Goal: Task Accomplishment & Management: Complete application form

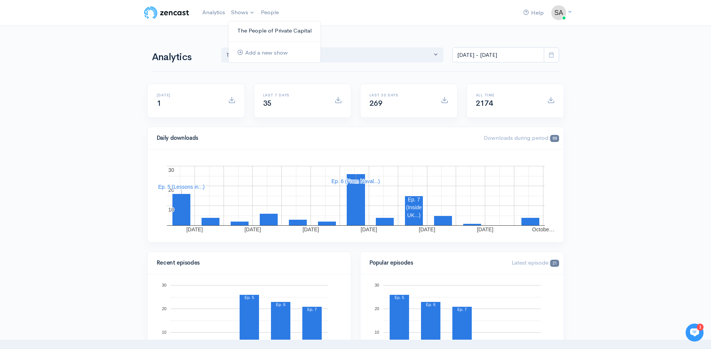
click at [261, 28] on link "The People of Private Capital" at bounding box center [274, 30] width 92 height 13
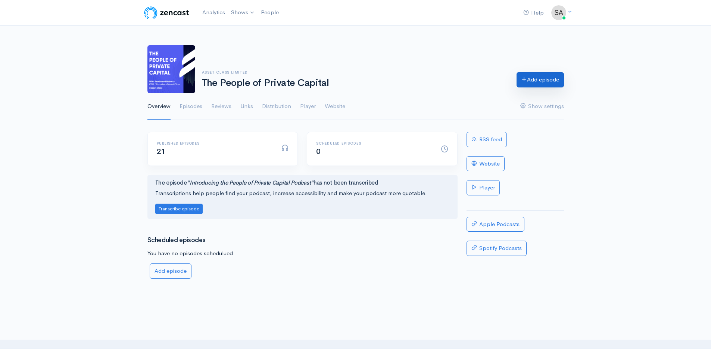
click at [539, 79] on link "Add episode" at bounding box center [540, 79] width 47 height 15
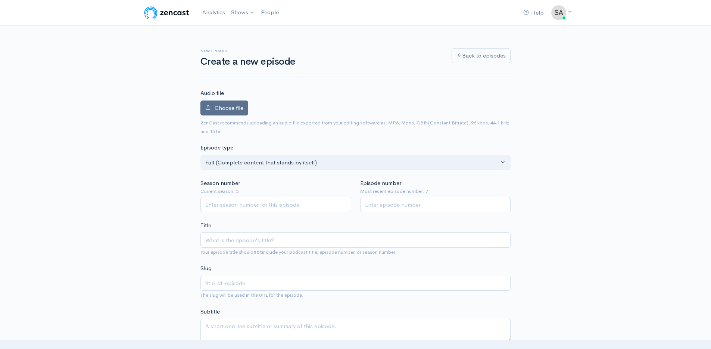
click at [219, 109] on span "Choose file" at bounding box center [229, 107] width 29 height 7
click at [0, 0] on input "Choose file" at bounding box center [0, 0] width 0 height 0
click at [234, 102] on label "Choose file" at bounding box center [224, 107] width 48 height 15
click at [0, 0] on input "Choose file" at bounding box center [0, 0] width 0 height 0
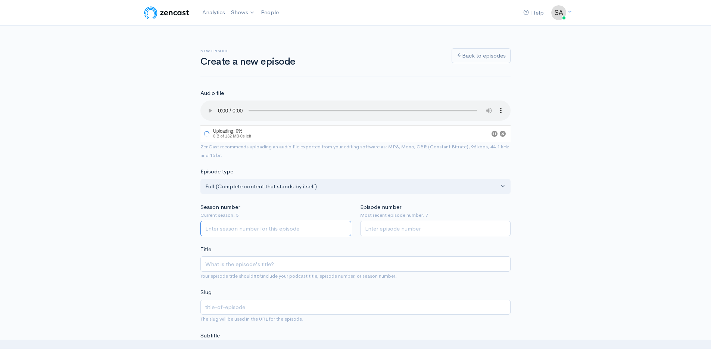
click at [266, 225] on input "Season number" at bounding box center [275, 228] width 151 height 15
type input "3"
click at [411, 234] on input "Episode number" at bounding box center [435, 229] width 151 height 15
type input "8"
click at [315, 266] on input "Title" at bounding box center [355, 264] width 310 height 15
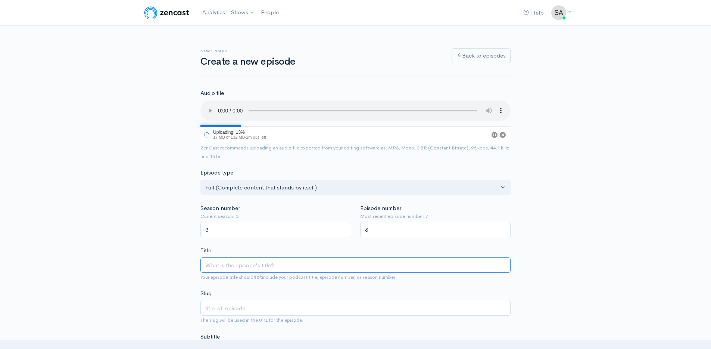
paste input "[PERSON_NAME] 33-year private capital journey: real estate, timing, investor tr…"
type input "[PERSON_NAME] 33-year private capital journey: real estate, timing, investor tr…"
type input "[PERSON_NAME]-33-year-private-capital-journey-real-estate-timing-investor-trust…"
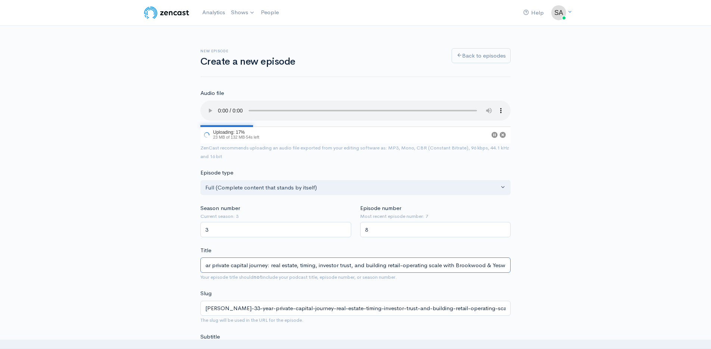
click at [283, 267] on input "[PERSON_NAME] 33-year private capital journey: real estate, timing, investor tr…" at bounding box center [355, 264] width 310 height 15
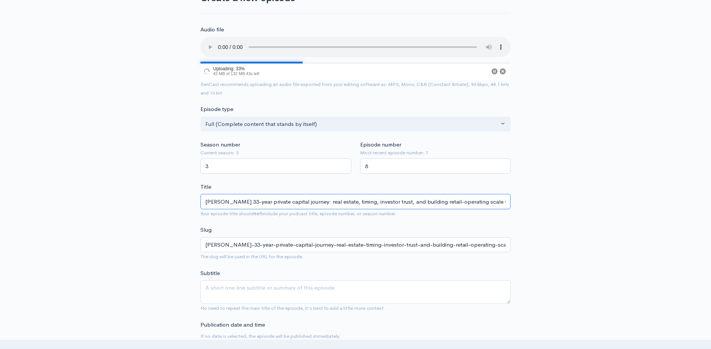
scroll to position [69, 0]
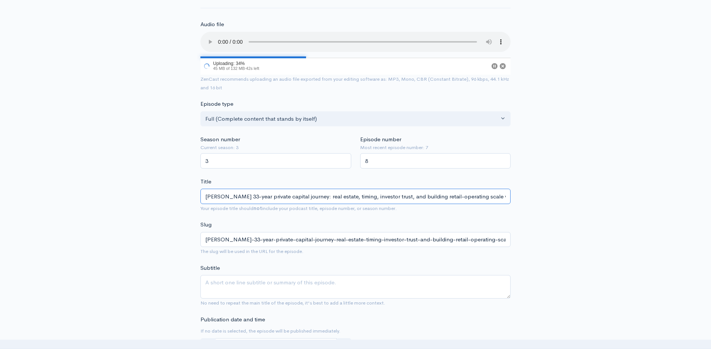
type input "[PERSON_NAME] 33-year private capital journey: real estate, timing, investor tr…"
click at [303, 291] on textarea "Subtitle" at bounding box center [355, 287] width 310 height 24
click at [357, 289] on textarea "Subtitle" at bounding box center [355, 287] width 310 height 24
paste textarea "[PERSON_NAME] 33-year private capital journey: real estate, timing, investor tr…"
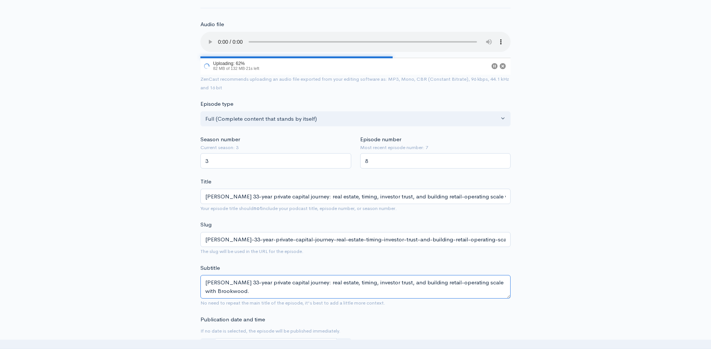
type textarea "[PERSON_NAME] 33-year private capital journey: real estate, timing, investor tr…"
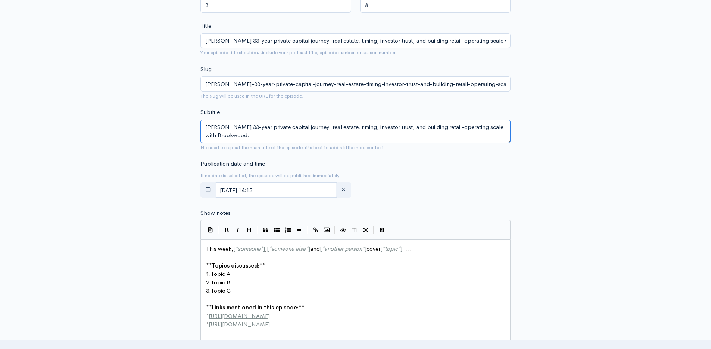
scroll to position [270, 0]
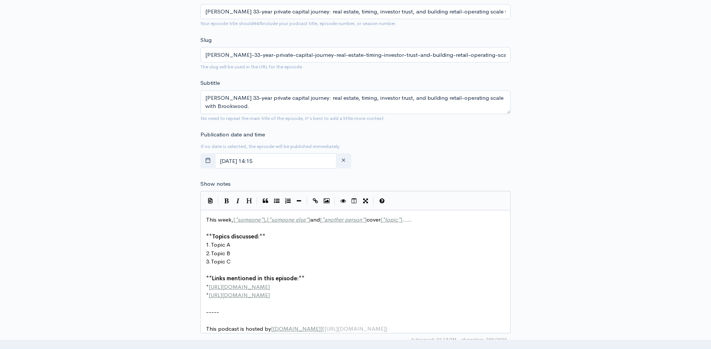
click at [349, 277] on pre "** Links mentioned in this episode: **" at bounding box center [359, 278] width 308 height 9
type textarea "This week, [*someone*], [*someone else*] and [*another person*] cover [*topic*]…"
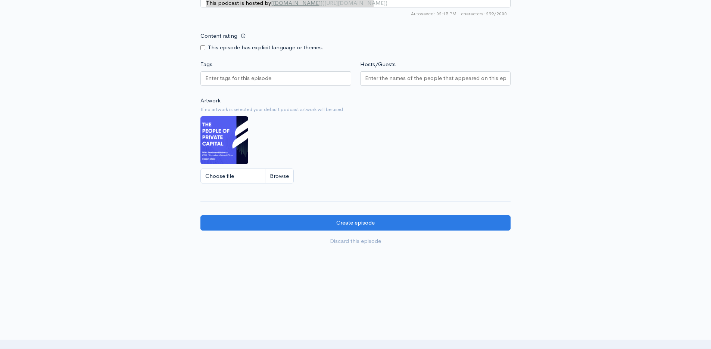
scroll to position [0, 0]
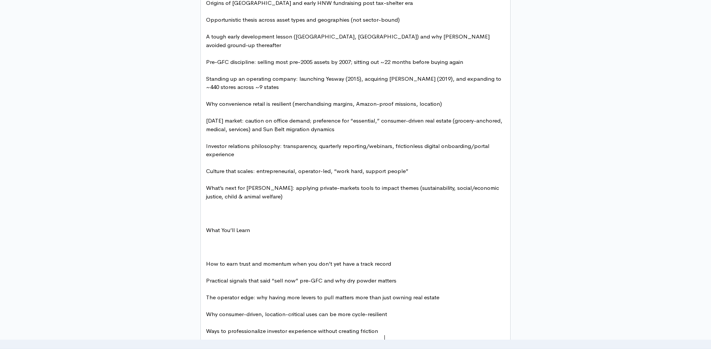
click at [283, 209] on pre "​" at bounding box center [359, 213] width 308 height 9
type textarea "Lo ipsu dolorsi am Con Adipis el Seddoei Tempori, Utla Etdolore, magnaali enima…"
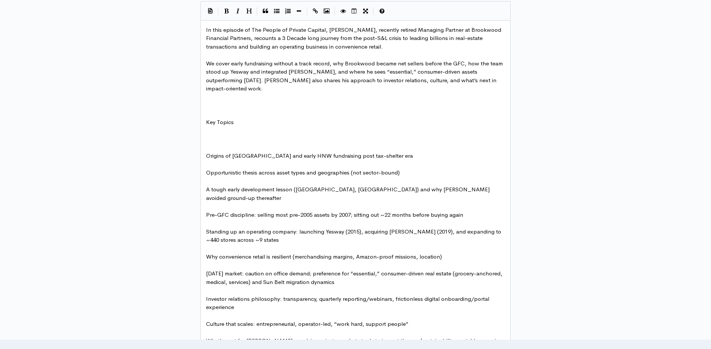
scroll to position [377, 0]
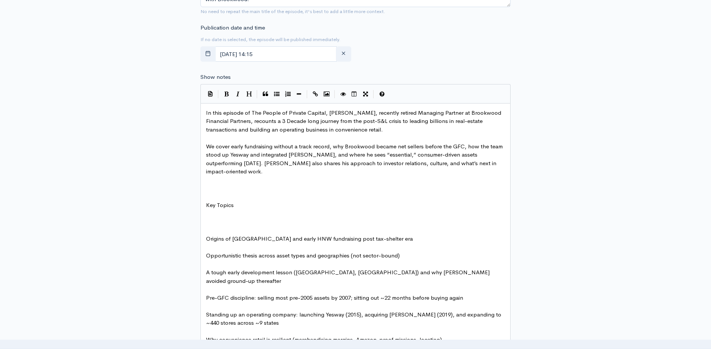
click at [230, 193] on pre "​" at bounding box center [359, 197] width 308 height 9
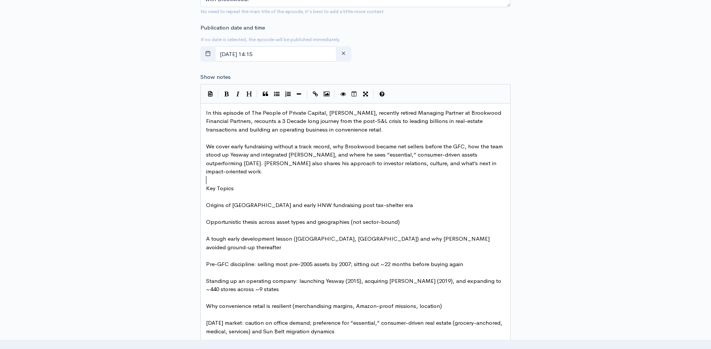
type textarea "Key Topics"
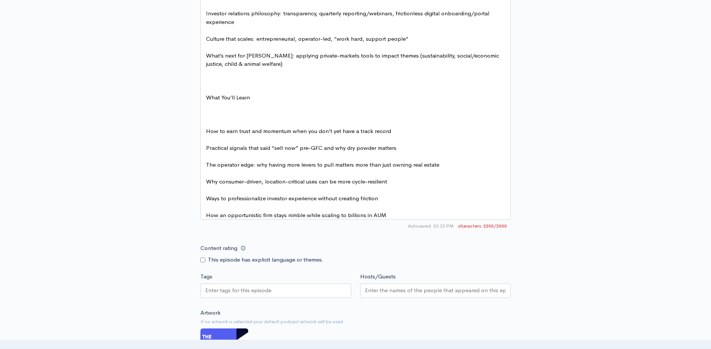
scroll to position [732, 0]
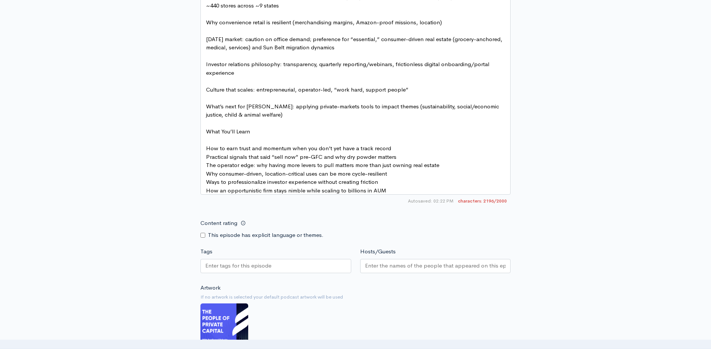
scroll to position [634, 0]
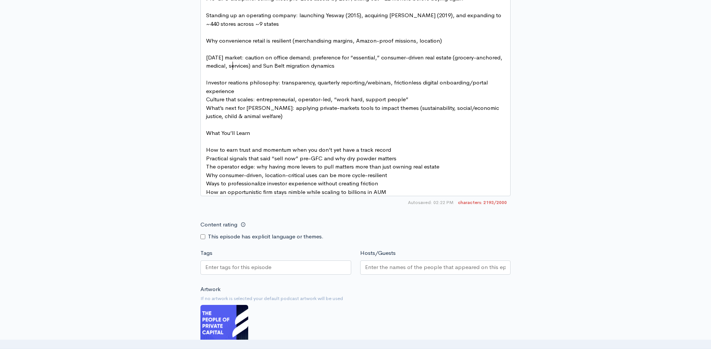
type textarea "l"
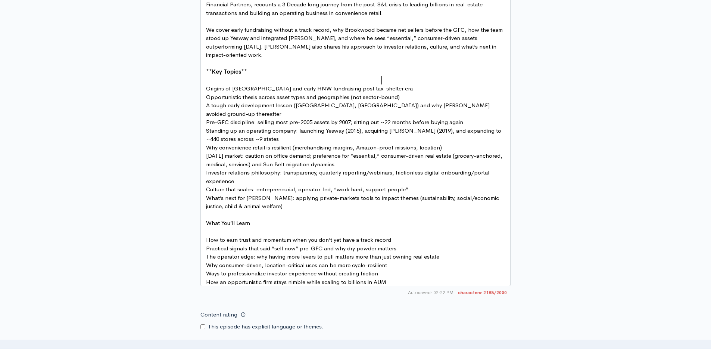
scroll to position [491, 0]
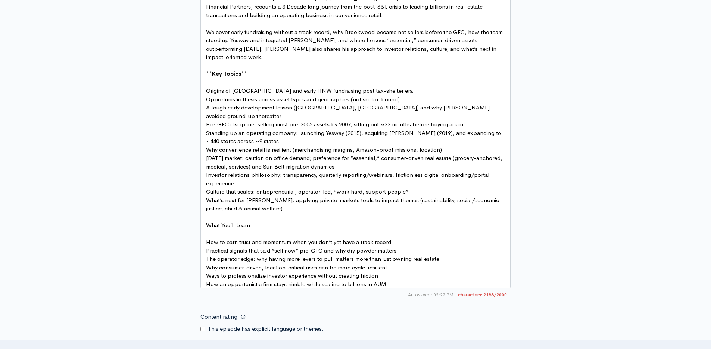
click at [228, 221] on span "What You’ll Learn" at bounding box center [228, 224] width 44 height 7
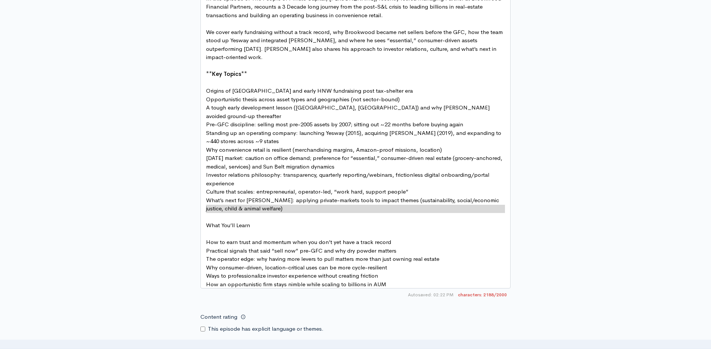
type textarea "What You’ll Learn **"
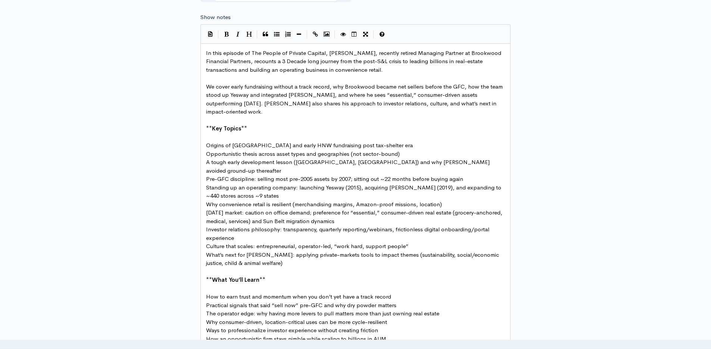
scroll to position [603, 0]
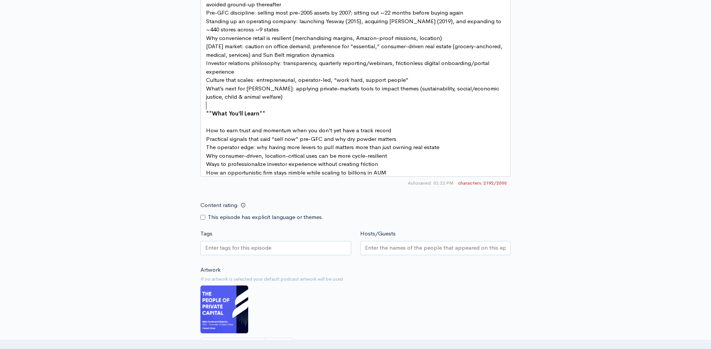
click at [401, 168] on pre "How an opportunistic firm stays nimble while scaling to billions in AUM" at bounding box center [359, 172] width 308 height 9
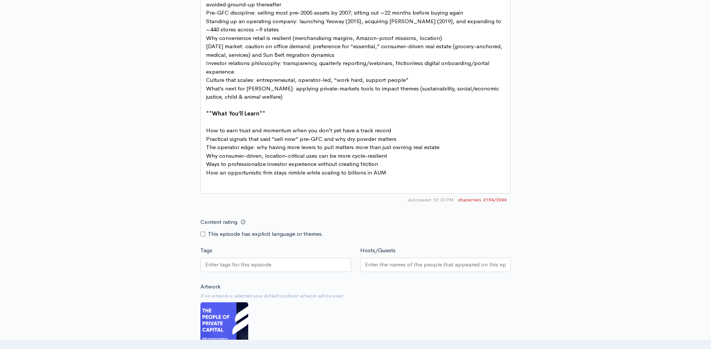
paste textarea "BARWOOD"
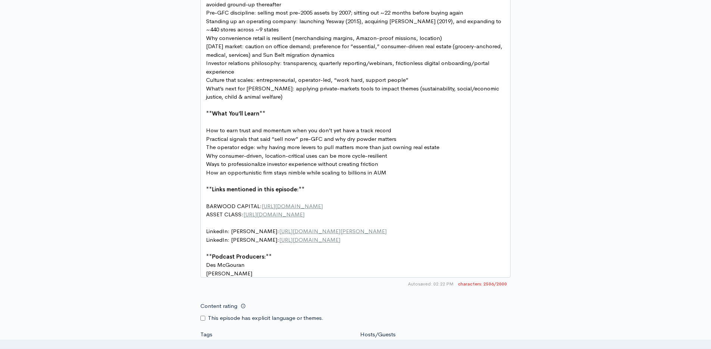
click at [229, 202] on span "BARWOOD CAPITAL: https://barwoodcapital.co.uk/" at bounding box center [264, 205] width 117 height 7
type textarea "Brook"
type textarea "r"
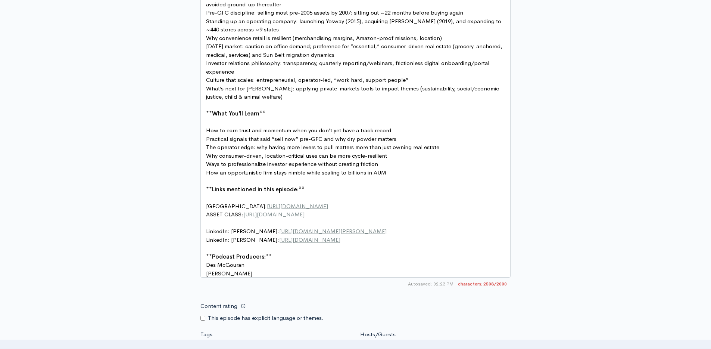
type textarea "ROOKWOOD"
click at [378, 203] on pre "BROOKWOOD CAPITAL: https://barwoodcapital.co.uk/" at bounding box center [359, 207] width 308 height 9
type textarea "BROOKWOOD CAPITAL: https://barwoodcapital.co.uk/"
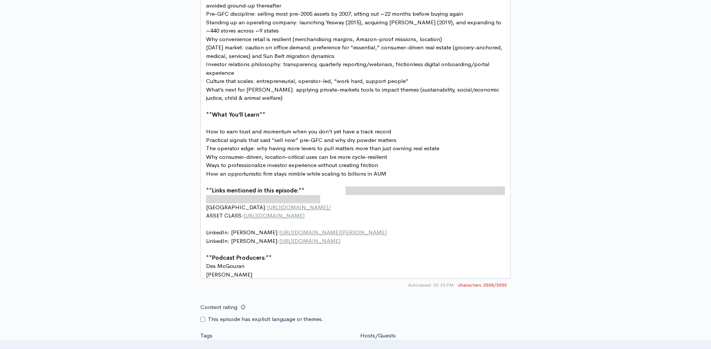
type textarea "BROOKWOOD CAPITAL: https://barwoodcapital.co.uk/ ASSET CLASS: https://www.asset…"
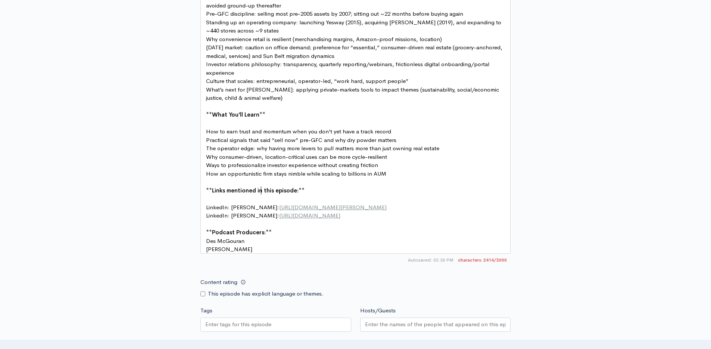
type textarea "Greg Papazian"
type textarea "https://www.linkedin.com/in/hugh-elrington/"
paste textarea
click at [340, 212] on span "https://www.linkedin.com/in/ferdiroberts/" at bounding box center [309, 215] width 61 height 7
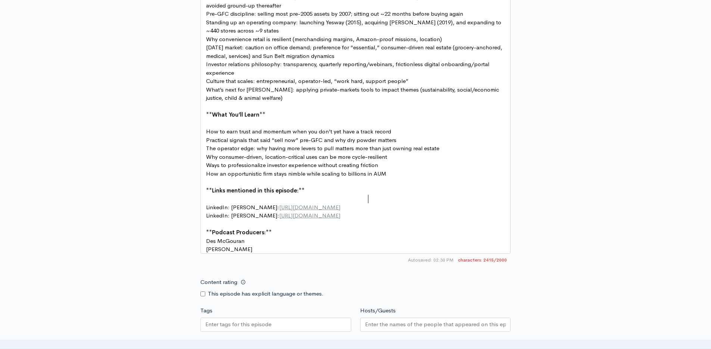
click at [395, 211] on pre "LinkedIn: Ferdi Roberts: https://www.linkedin.com/in/ferdiroberts/" at bounding box center [359, 215] width 308 height 9
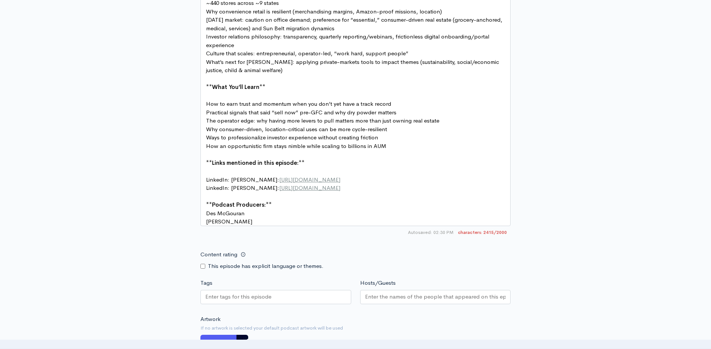
scroll to position [842, 0]
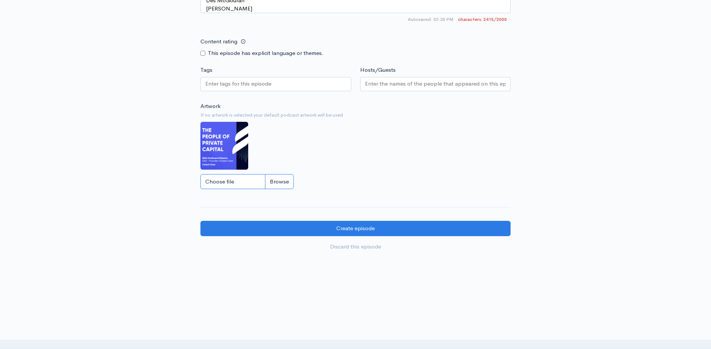
click at [274, 174] on input "Choose file" at bounding box center [246, 181] width 93 height 15
type input "C:\fakepath\Greg Papazian podcast thumbnail.png"
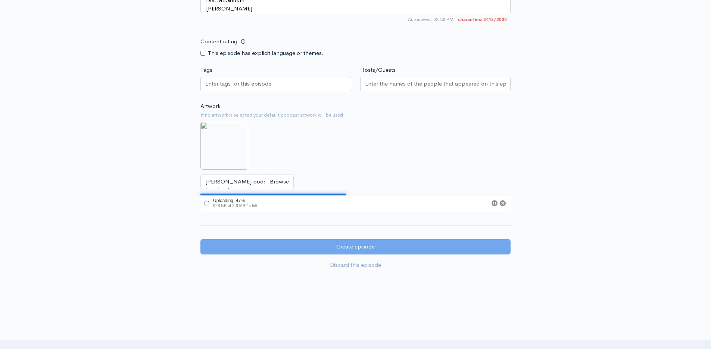
click at [376, 80] on input "Hosts/Guests" at bounding box center [435, 84] width 141 height 9
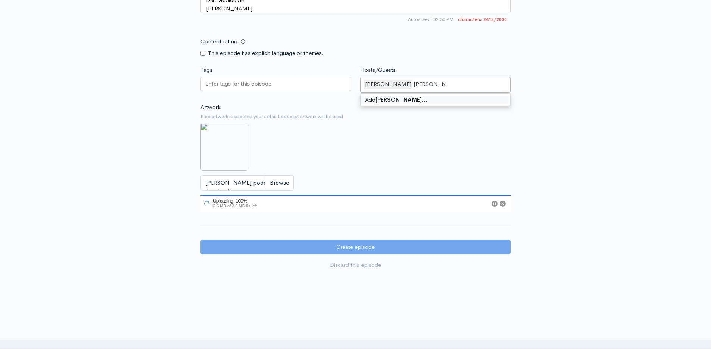
type input "Greg Papazian"
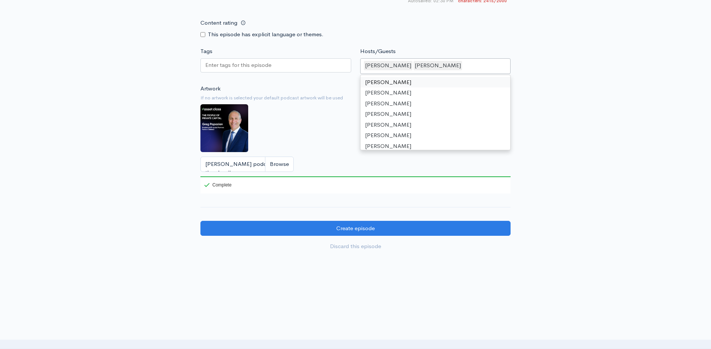
scroll to position [852, 0]
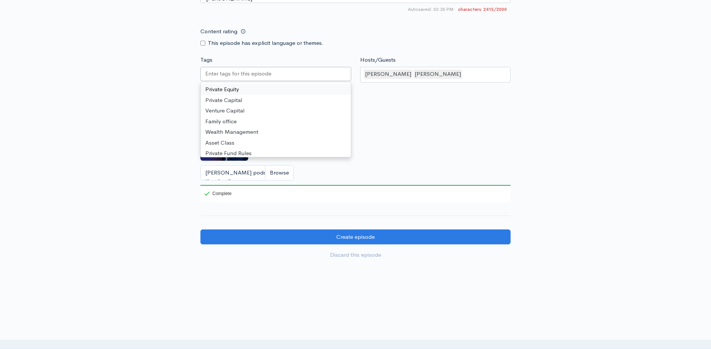
click at [256, 69] on input "Tags" at bounding box center [238, 73] width 67 height 9
click at [247, 67] on div "Private Equity" at bounding box center [275, 75] width 151 height 16
click at [249, 84] on div "Private Capital Venture Capital Family office Wealth Management Asset Class Pri…" at bounding box center [276, 121] width 150 height 75
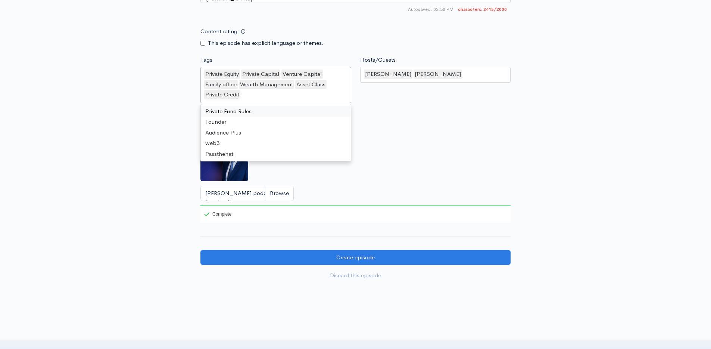
click at [289, 84] on div "Private Equity Private Capital Venture Capital Family office Wealth Management …" at bounding box center [275, 85] width 151 height 36
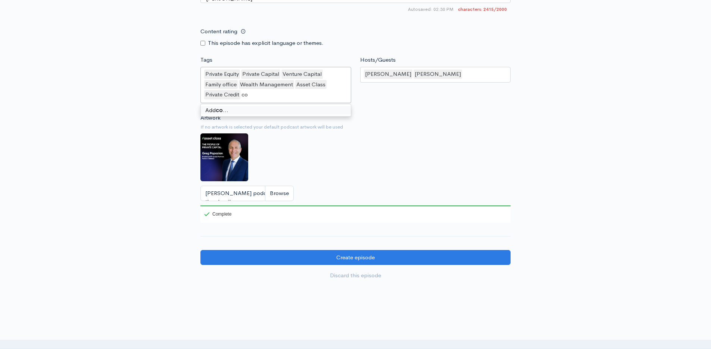
type input "c"
type input "Commercial Real Estate"
type input "CRE"
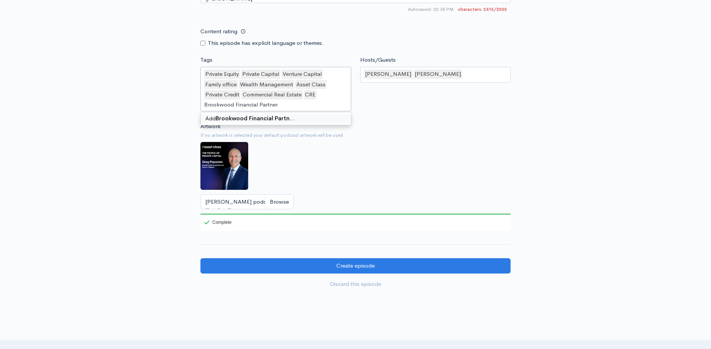
type input "Brookwood Financial Partners"
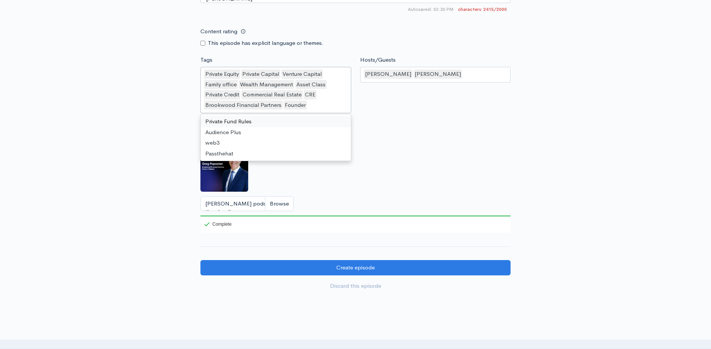
click at [388, 101] on div "Hosts/Guests Ferdinand Roberts,Greg Papazian Ferdinand Roberts Greg Papazian Da…" at bounding box center [436, 86] width 160 height 60
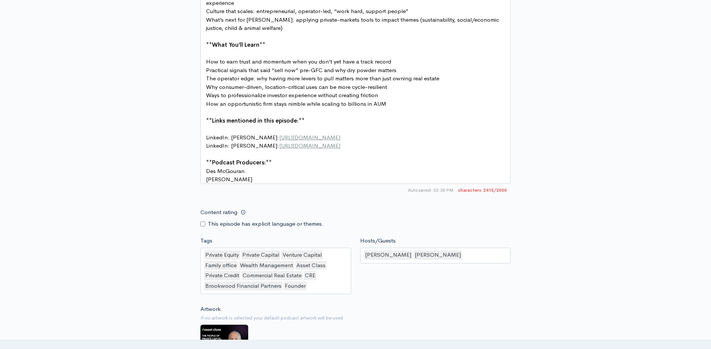
scroll to position [892, 0]
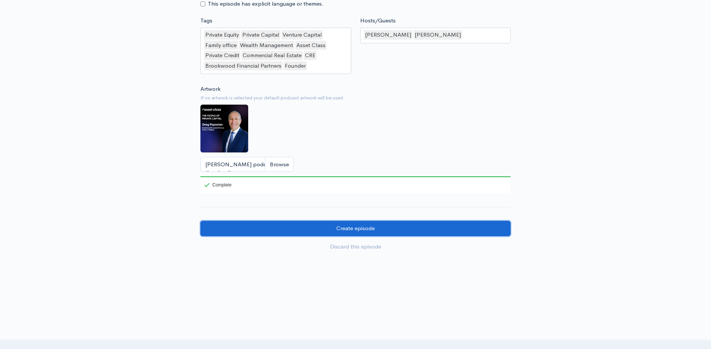
click at [339, 221] on input "Create episode" at bounding box center [355, 228] width 310 height 15
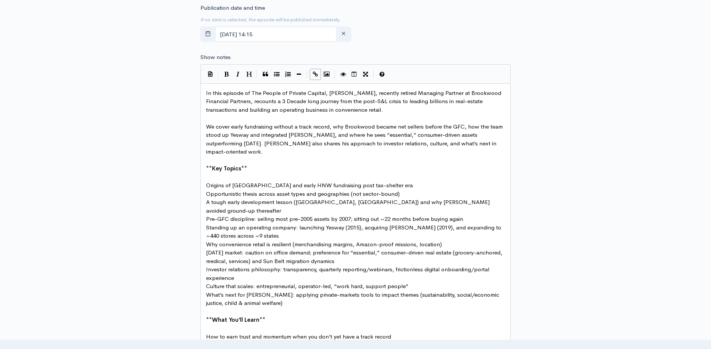
scroll to position [393, 0]
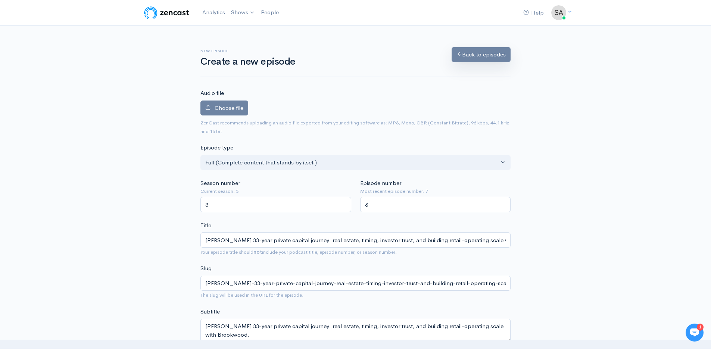
click at [468, 63] on div "Back to episodes" at bounding box center [481, 55] width 68 height 15
click at [470, 59] on link "Back to episodes" at bounding box center [481, 54] width 59 height 15
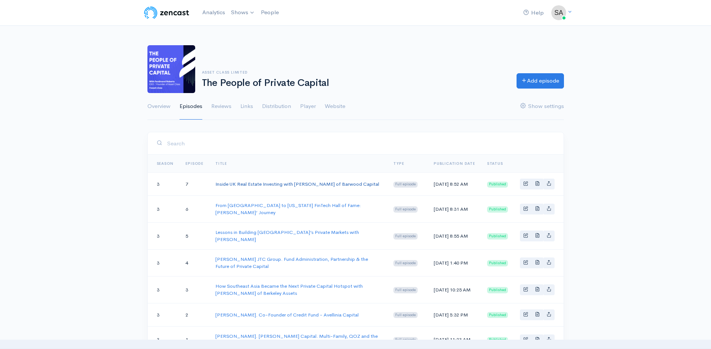
click at [256, 186] on link "Inside UK Real Estate Investing with [PERSON_NAME] of Barwood Capital" at bounding box center [297, 184] width 164 height 6
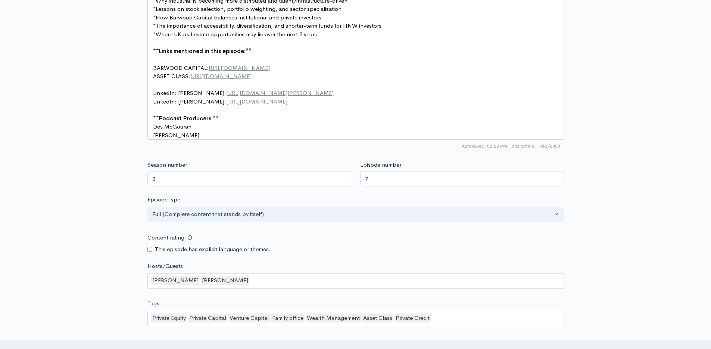
scroll to position [3, 0]
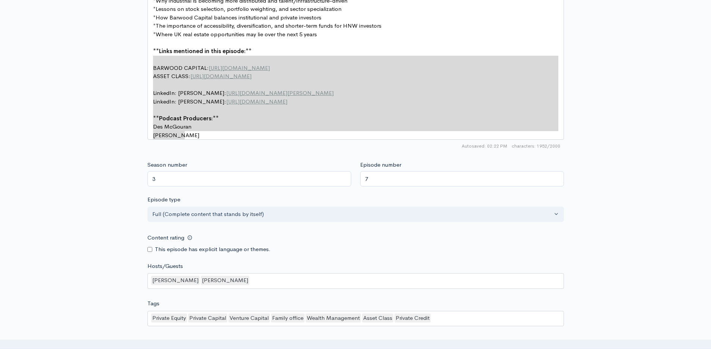
type textarea "**Links mentioned in this episode:** BARWOOD CAPITAL: https://barwoodcapital.co…"
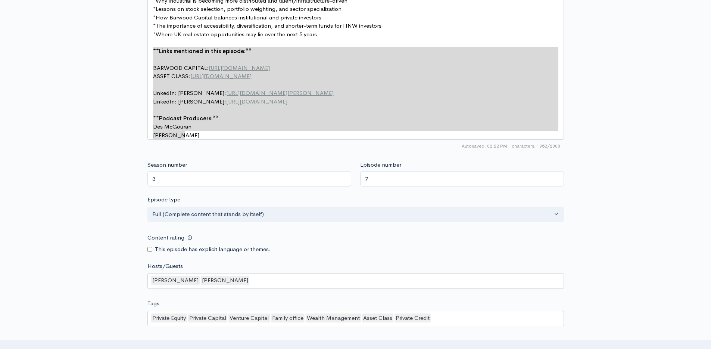
drag, startPoint x: 205, startPoint y: 138, endPoint x: 150, endPoint y: 53, distance: 101.2
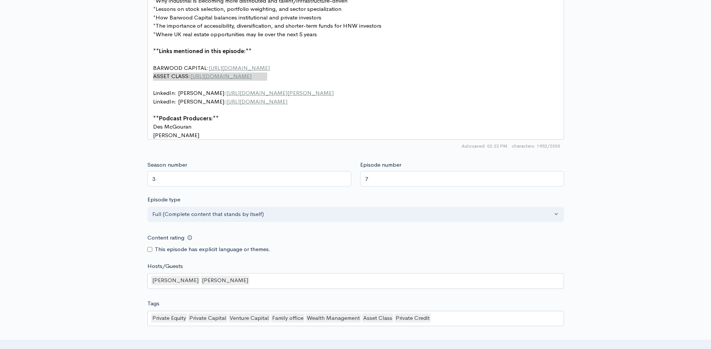
type textarea "BARWOOD CAPITAL: https://barwoodcapital.co.uk/ ASSET CLASS: https://www.assetcl…"
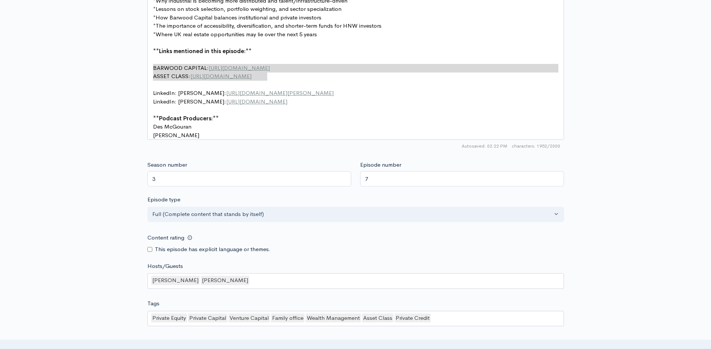
drag, startPoint x: 315, startPoint y: 77, endPoint x: 144, endPoint y: 67, distance: 172.0
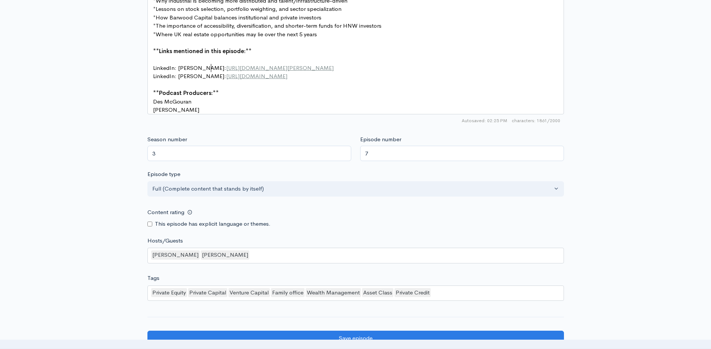
type textarea "[PERSON_NAME]"
click at [348, 65] on pre "LinkedIn: Greg Papazian: https://www.linkedin.com/in/hugh-elrington/" at bounding box center [359, 68] width 414 height 9
type textarea "[URL][DOMAIN_NAME][PERSON_NAME]"
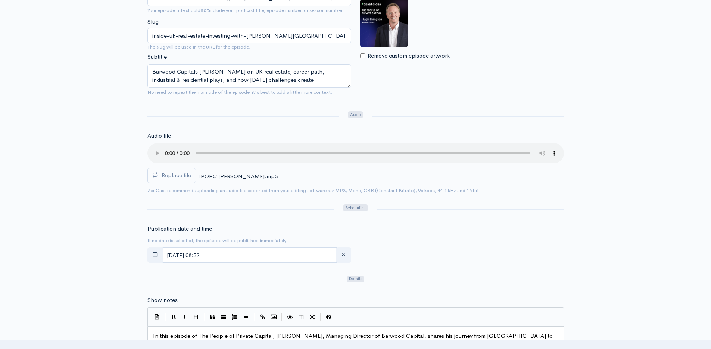
scroll to position [0, 0]
